Goal: Task Accomplishment & Management: Complete application form

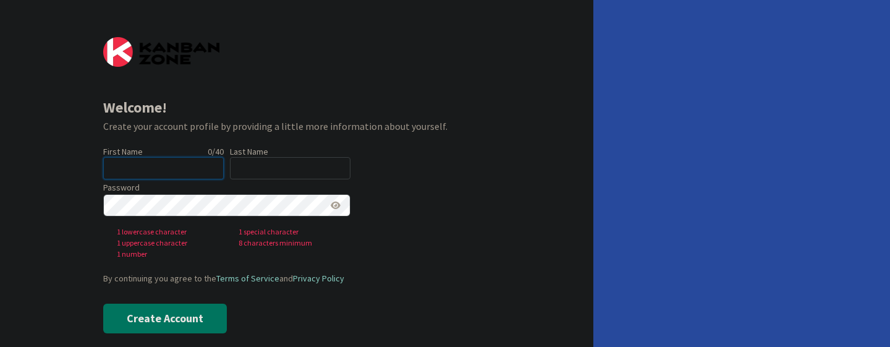
click at [194, 163] on input "text" at bounding box center [163, 168] width 121 height 22
type input "[PERSON_NAME]"
click at [258, 172] on input "text" at bounding box center [290, 168] width 121 height 22
type input "[PERSON_NAME]"
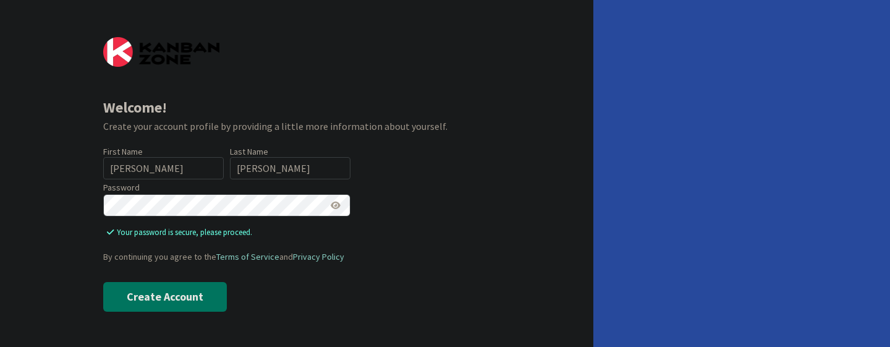
click at [334, 203] on icon at bounding box center [336, 205] width 10 height 9
click at [334, 203] on icon at bounding box center [335, 205] width 11 height 9
click at [172, 295] on button "Create Account" at bounding box center [165, 297] width 124 height 30
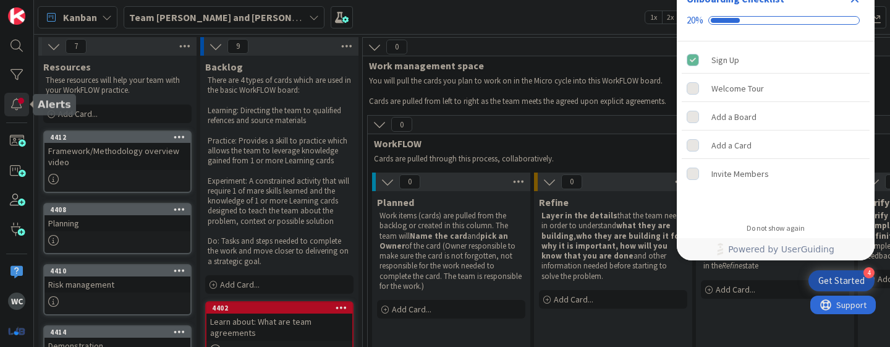
click at [19, 99] on div at bounding box center [16, 104] width 25 height 23
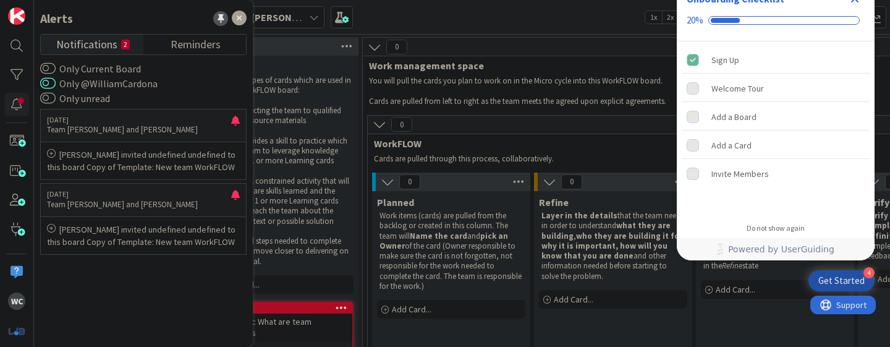
click at [48, 82] on button "Only @WilliamCardona" at bounding box center [47, 83] width 15 height 12
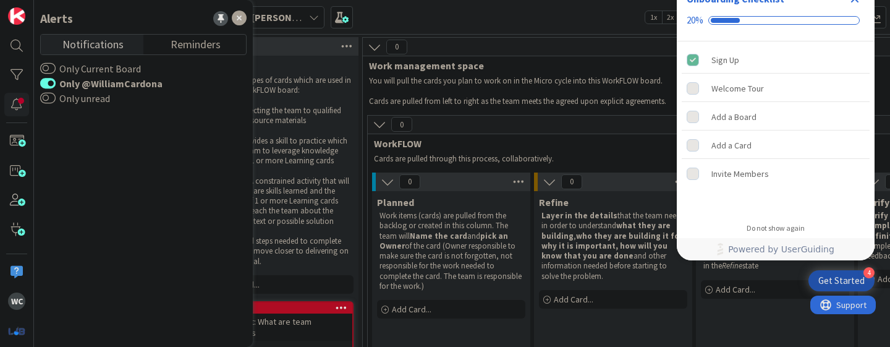
click at [48, 82] on button "Only @WilliamCardona" at bounding box center [47, 83] width 15 height 12
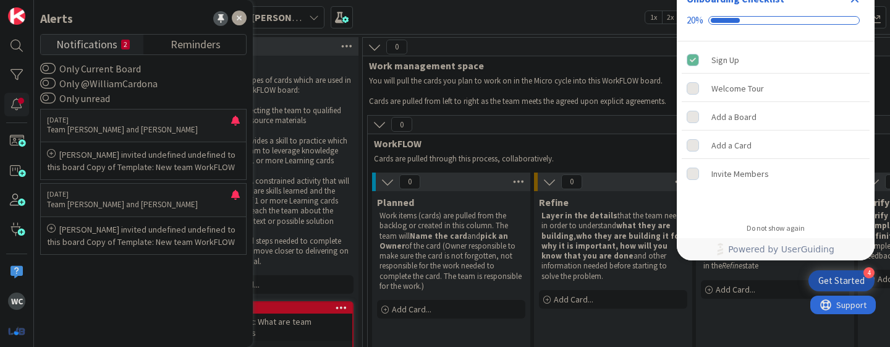
click at [370, 22] on div "Kanban Team [PERSON_NAME] and [PERSON_NAME] 1x 2x 3x" at bounding box center [462, 17] width 856 height 34
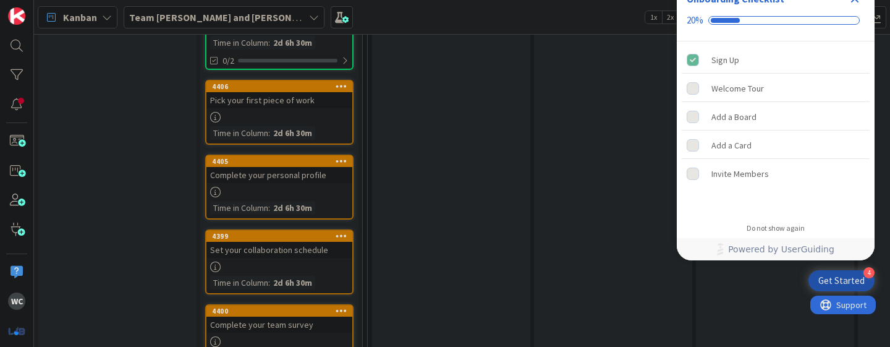
scroll to position [671, 0]
